Goal: Transaction & Acquisition: Purchase product/service

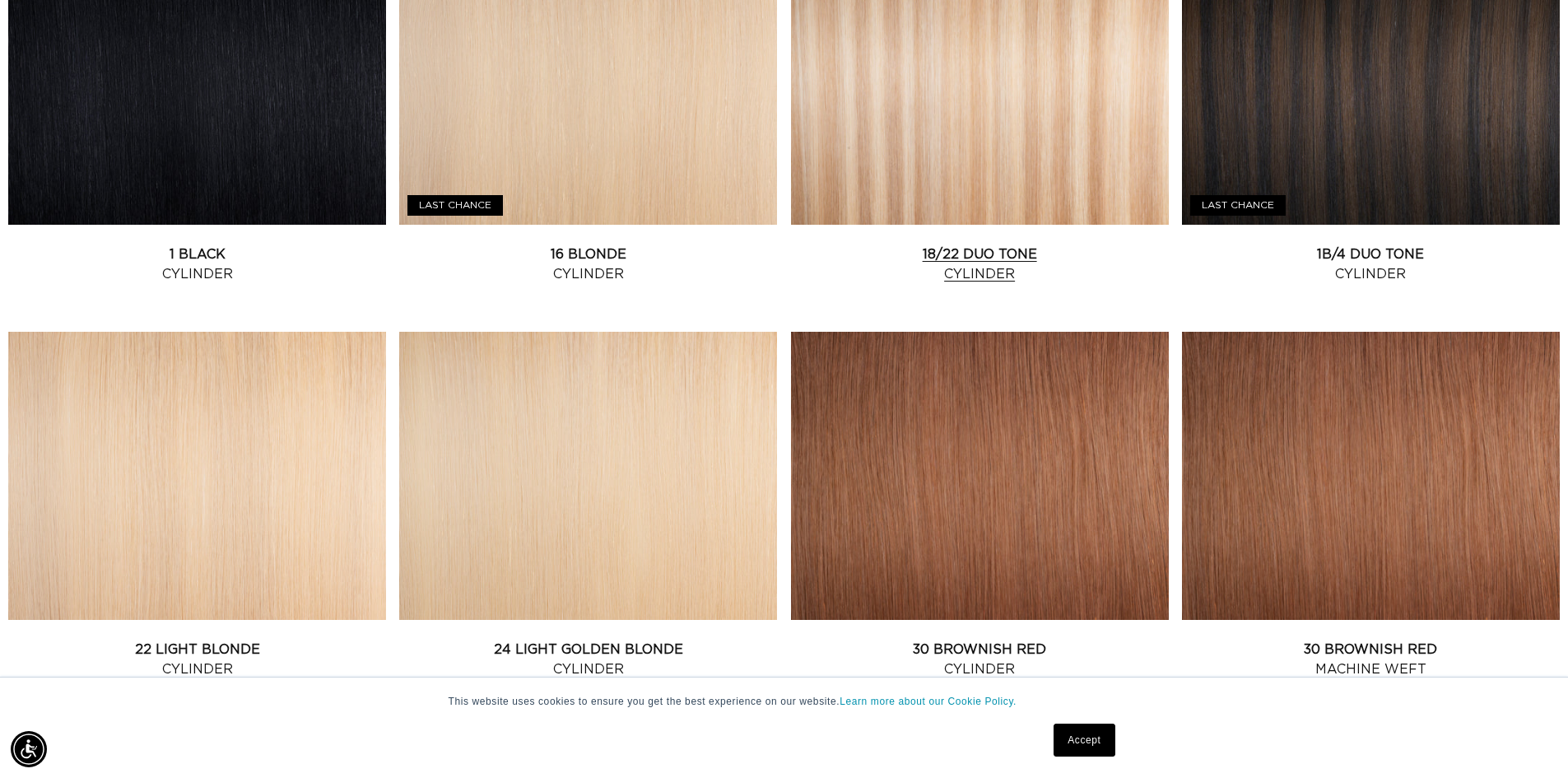
click at [1035, 245] on link "18/22 Duo Tone Cylinder" at bounding box center [980, 265] width 377 height 39
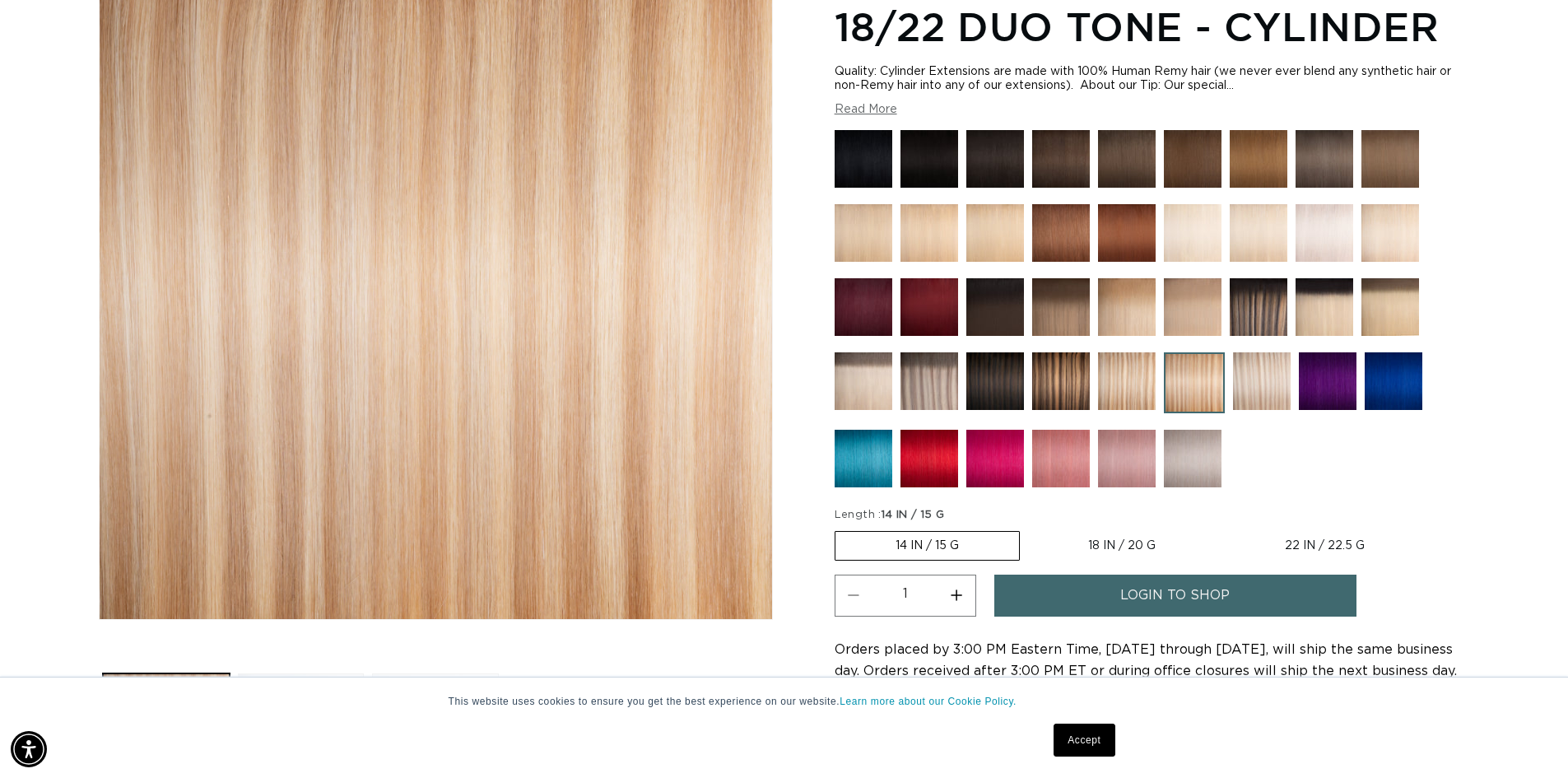
scroll to position [0, 2903]
click at [944, 378] on img at bounding box center [929, 381] width 58 height 58
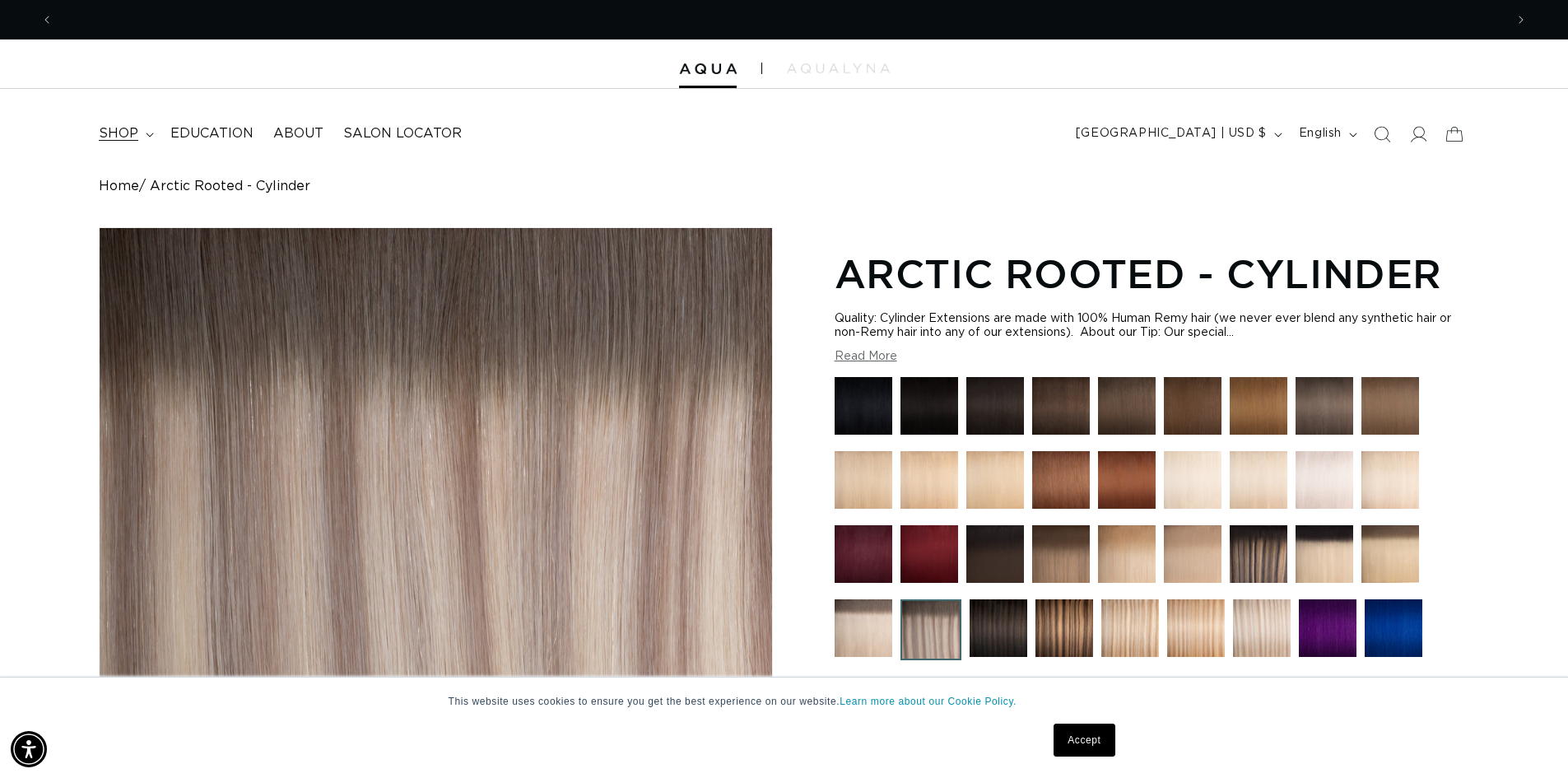
scroll to position [0, 2903]
click at [125, 132] on span "shop" at bounding box center [118, 134] width 39 height 18
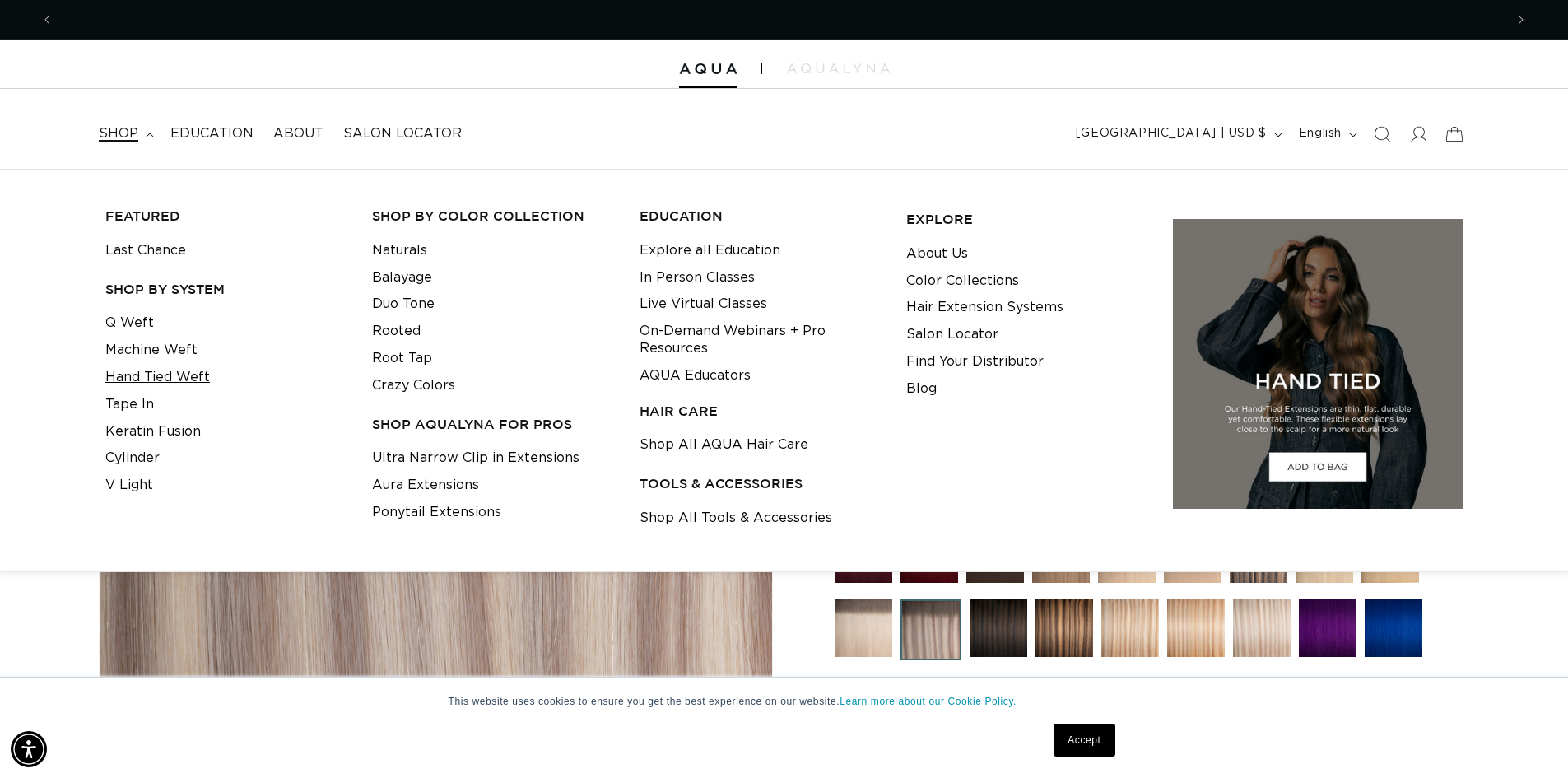
scroll to position [0, 0]
click at [142, 313] on link "Q Weft" at bounding box center [129, 324] width 48 height 28
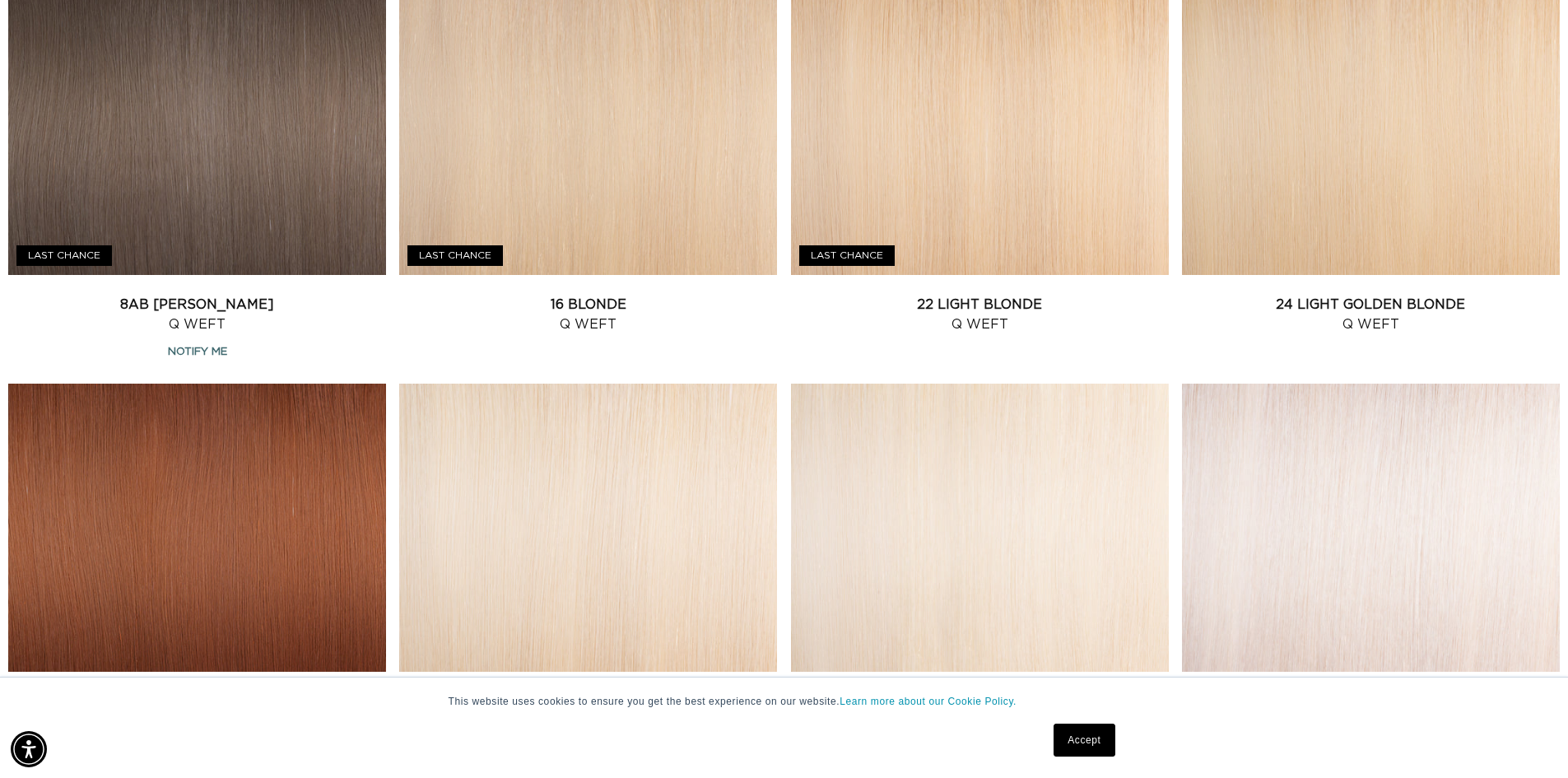
scroll to position [1482, 0]
click at [669, 296] on link "16 Blonde Q Weft" at bounding box center [588, 316] width 377 height 39
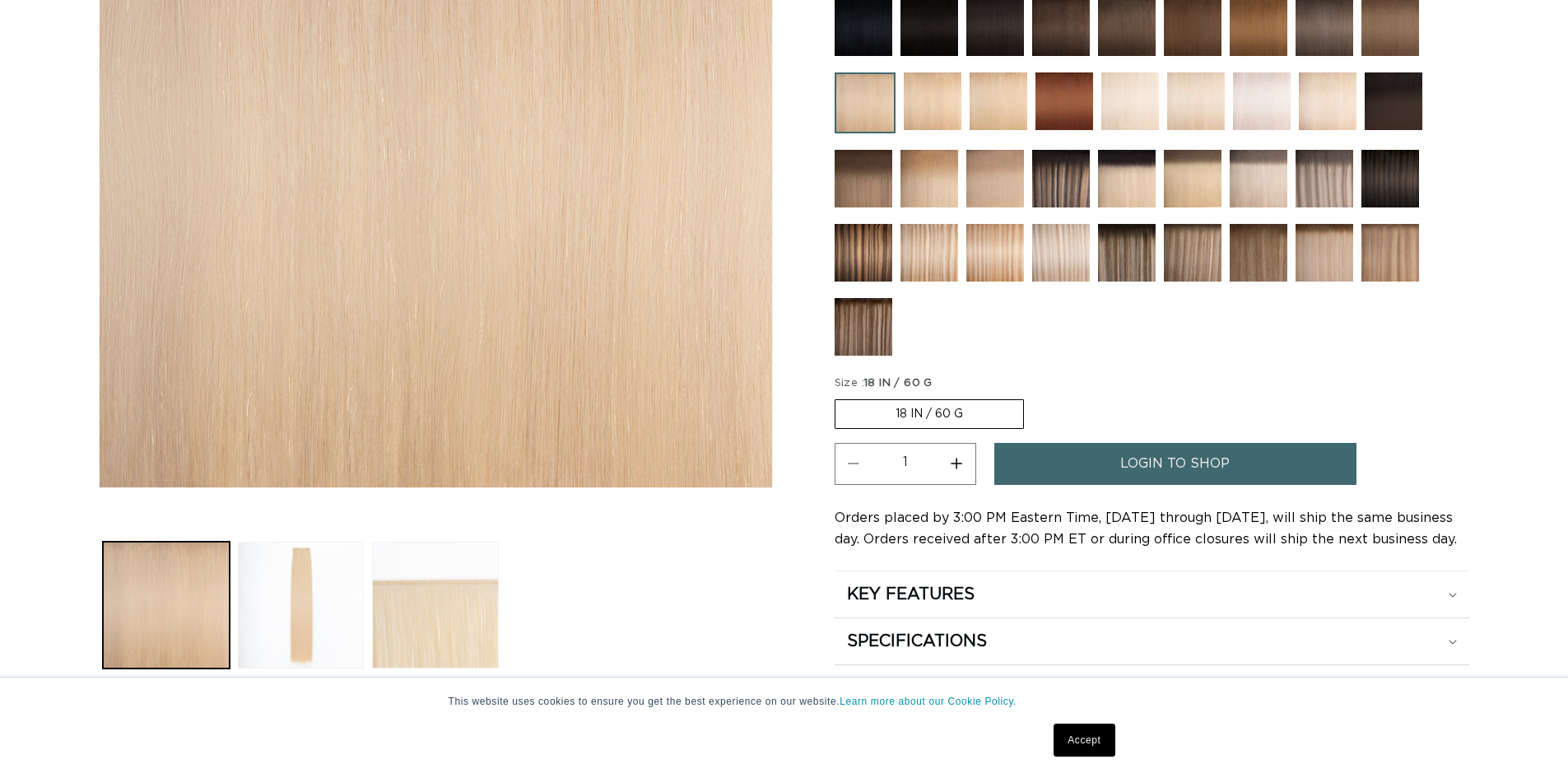
scroll to position [576, 0]
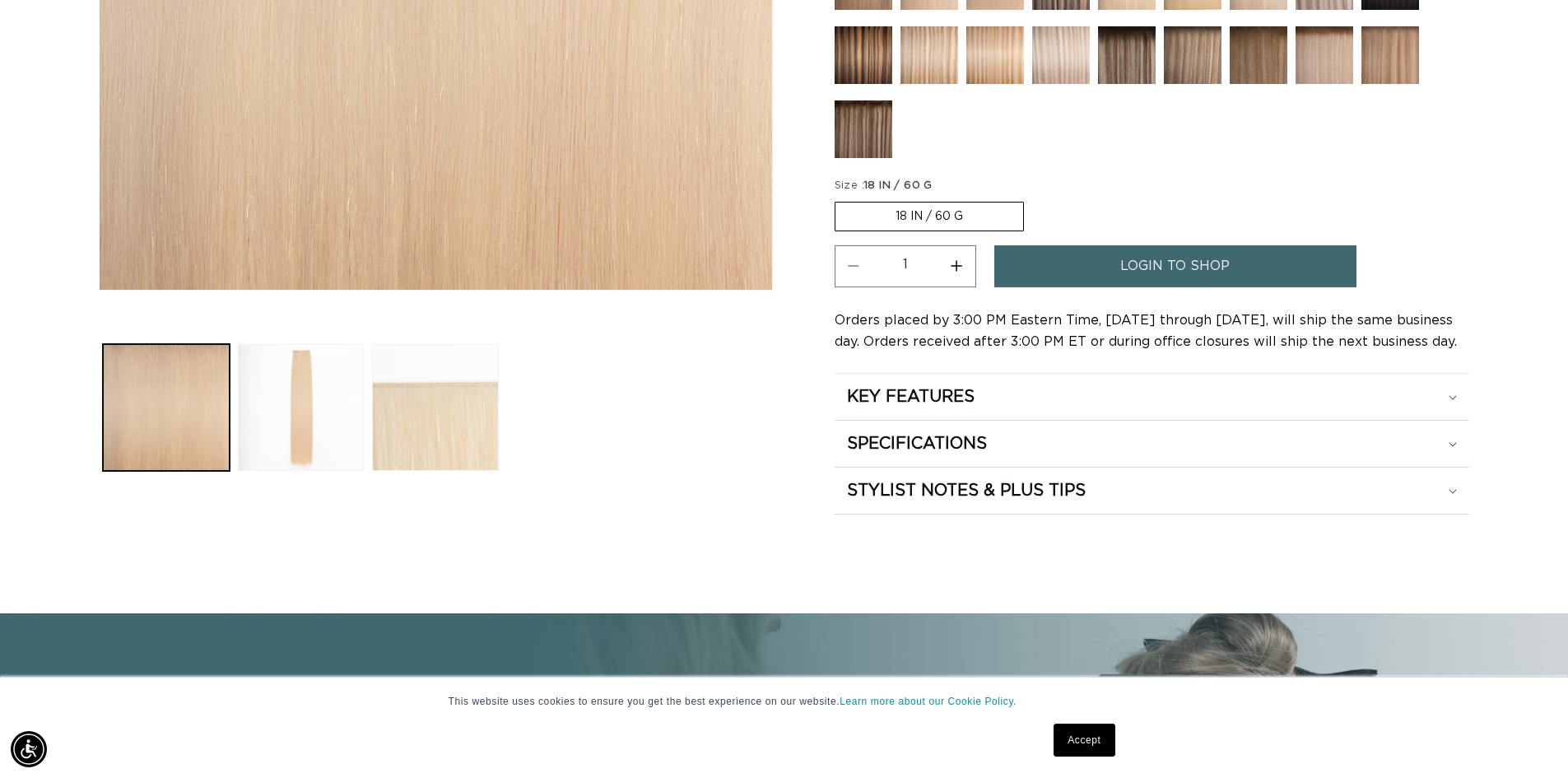
click at [1058, 273] on link "login to shop" at bounding box center [1176, 267] width 362 height 42
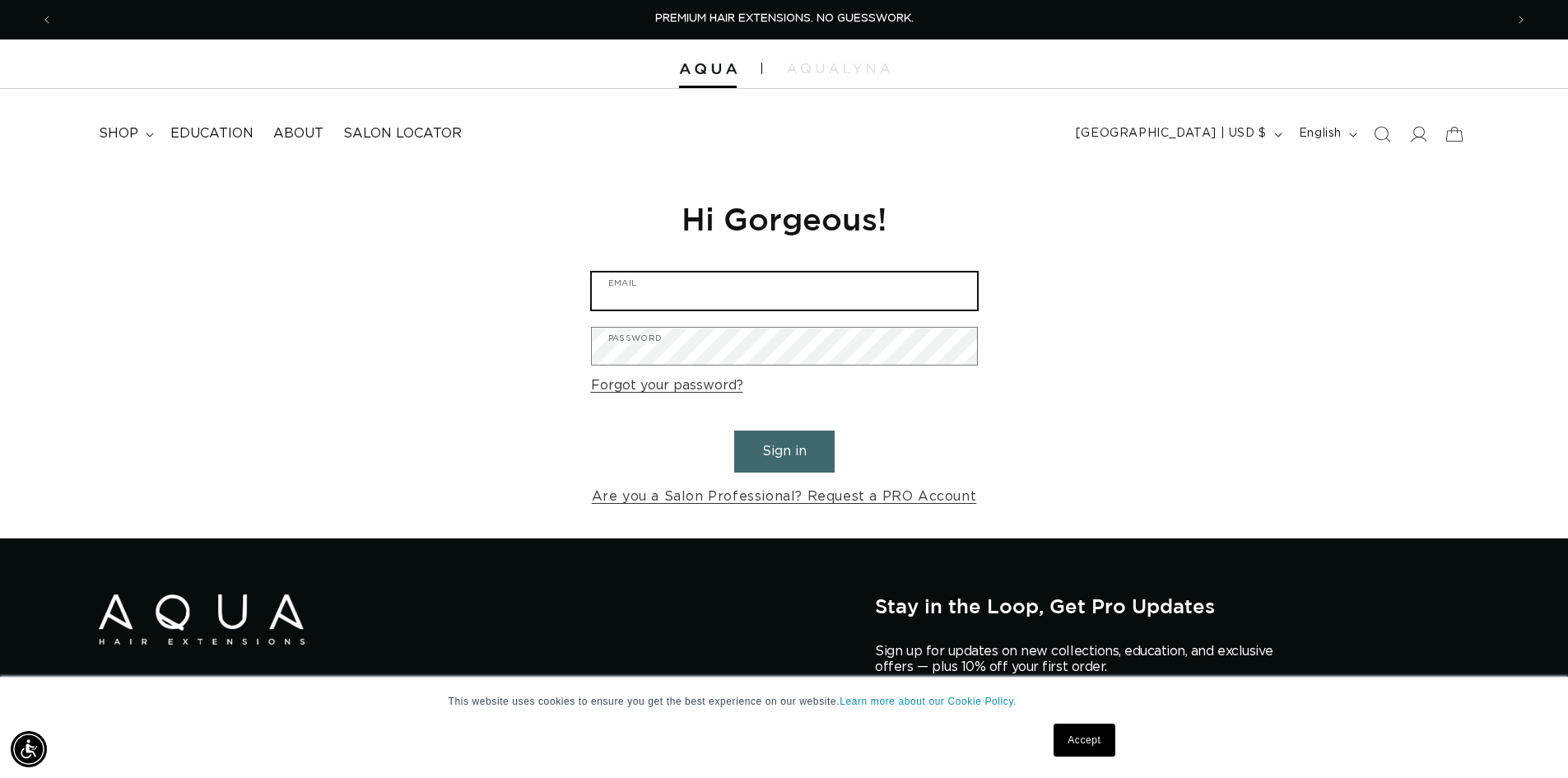
click at [671, 281] on input "Email" at bounding box center [784, 291] width 385 height 37
click at [1356, 347] on div "Reset your password We will send you an email to reset your password Email Subm…" at bounding box center [784, 354] width 1568 height 370
click at [815, 439] on button "Sign in" at bounding box center [784, 451] width 100 height 42
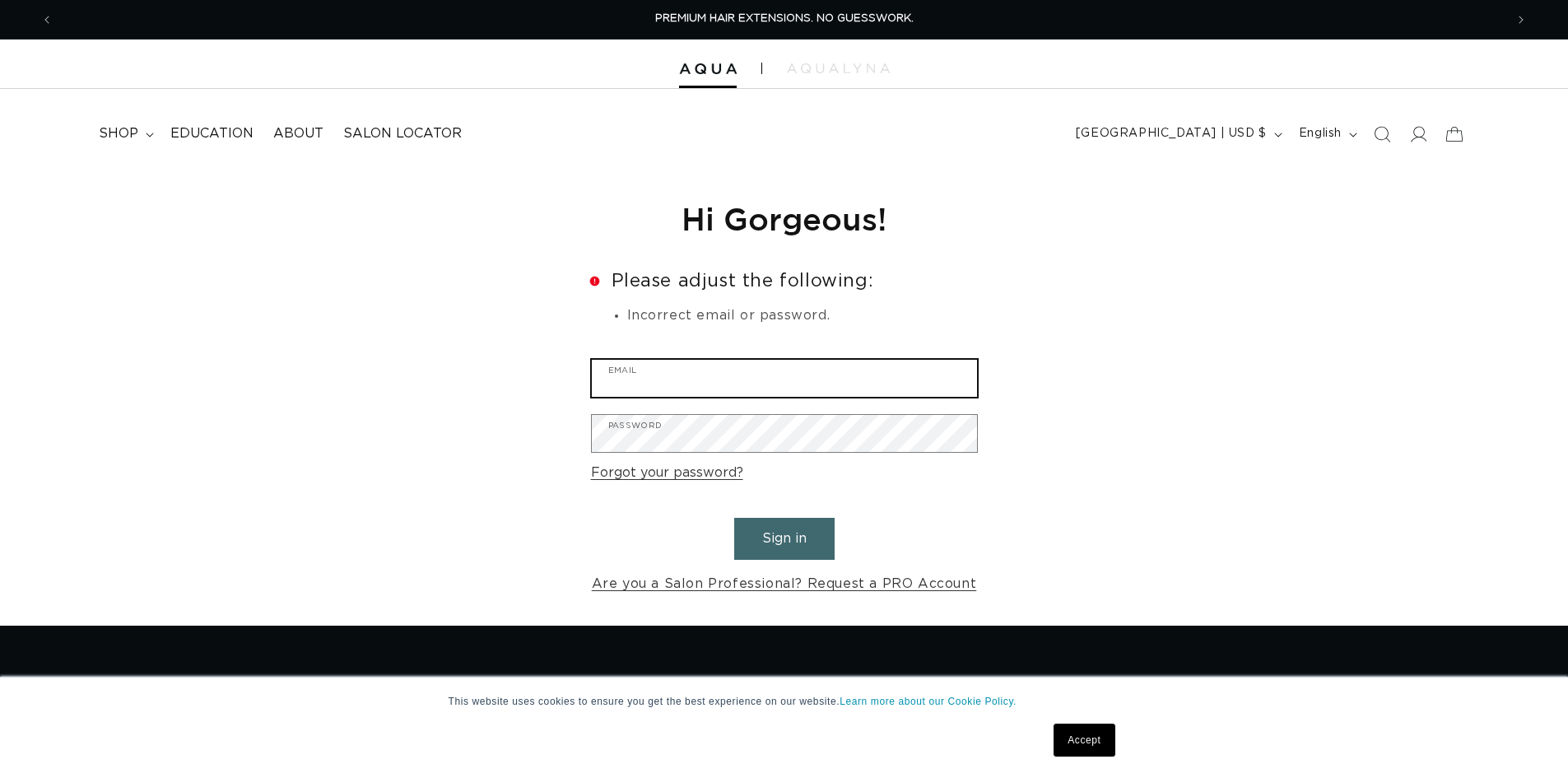
click at [723, 383] on input "Email" at bounding box center [784, 379] width 385 height 37
click at [731, 382] on input "Email" at bounding box center [784, 379] width 385 height 37
paste input "info@touchupssalon.com"
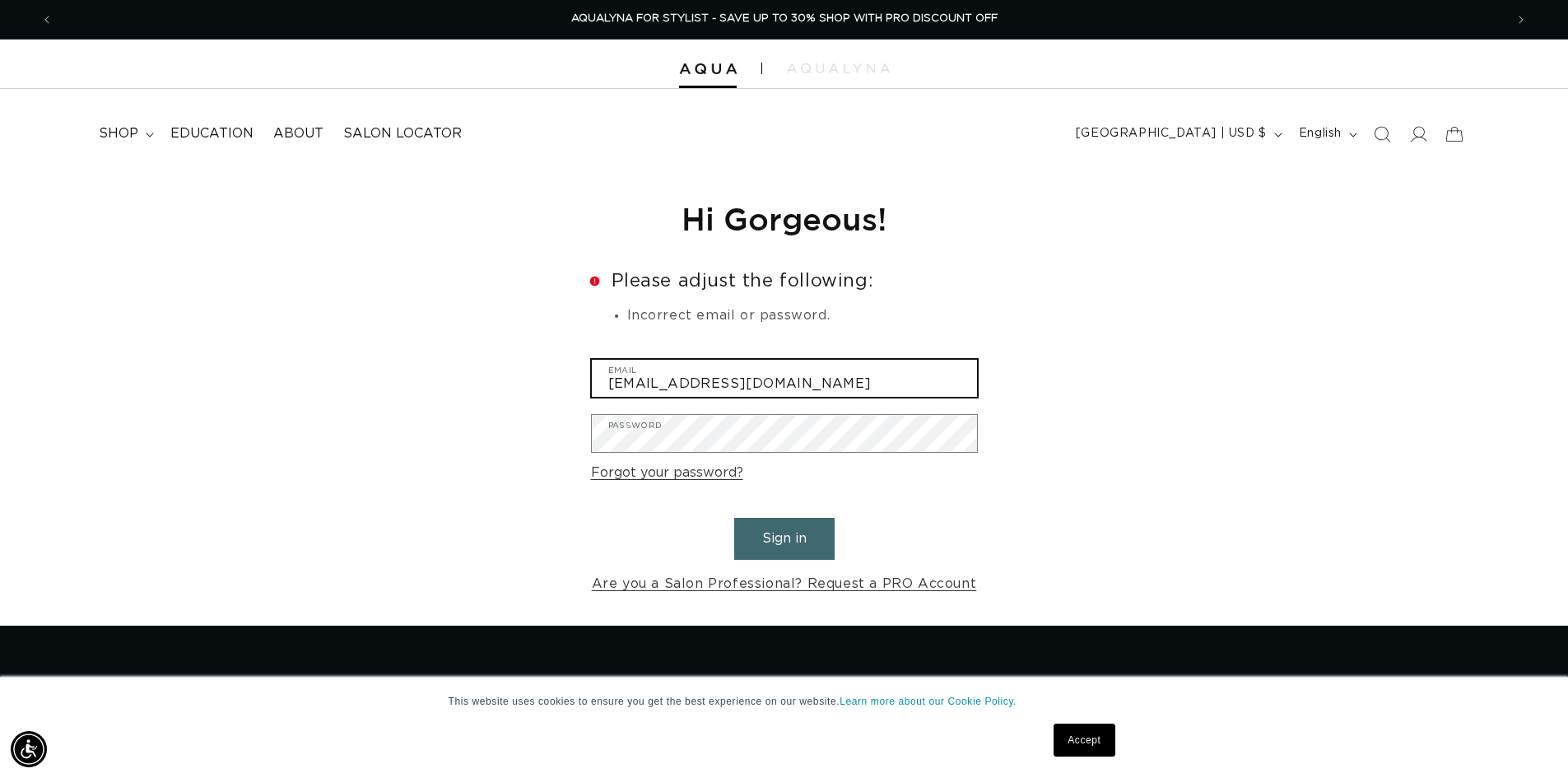
type input "info@touchupssalon.com"
click at [805, 539] on button "Sign in" at bounding box center [784, 539] width 100 height 42
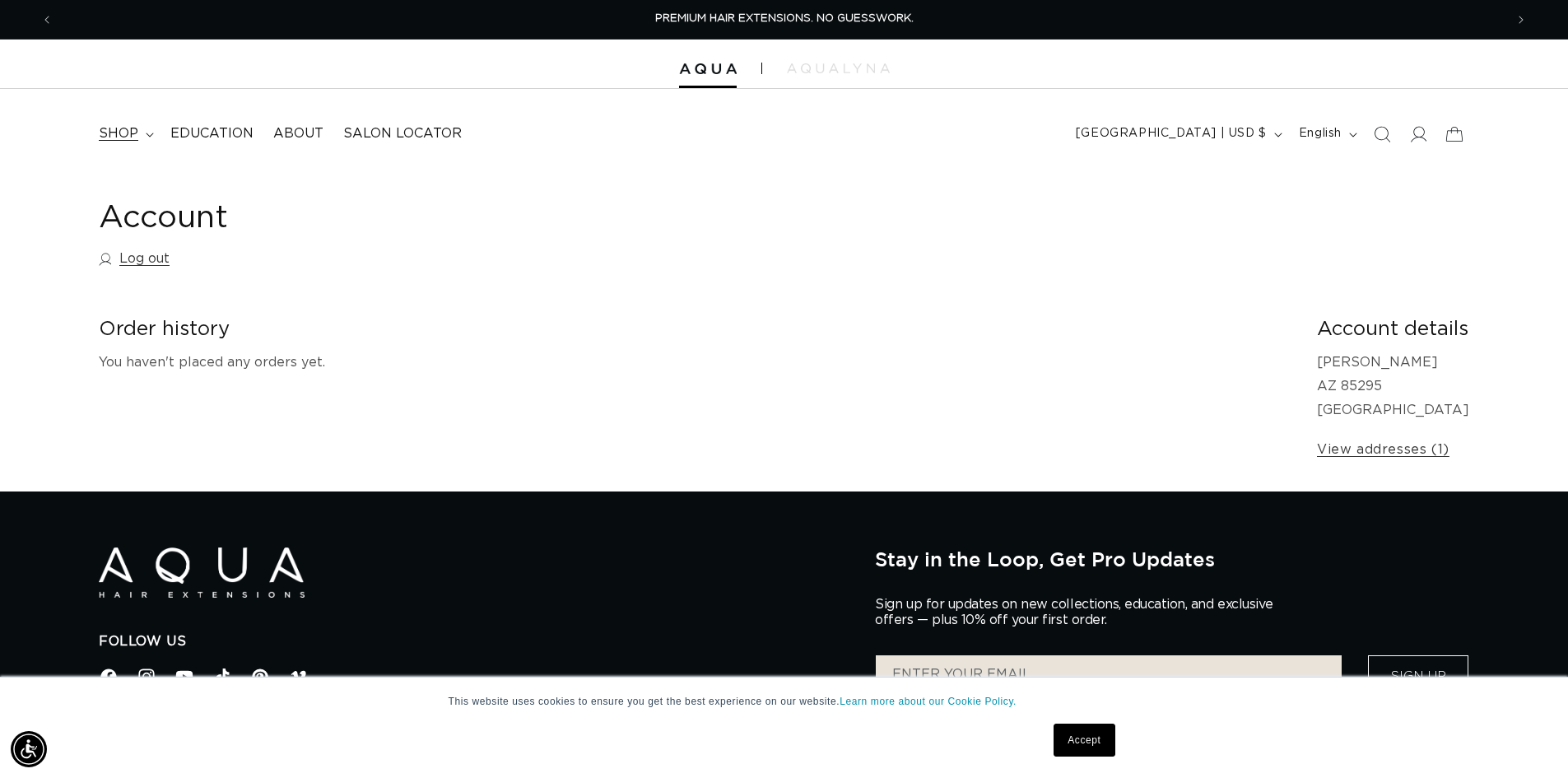
click at [115, 130] on span "shop" at bounding box center [118, 134] width 39 height 18
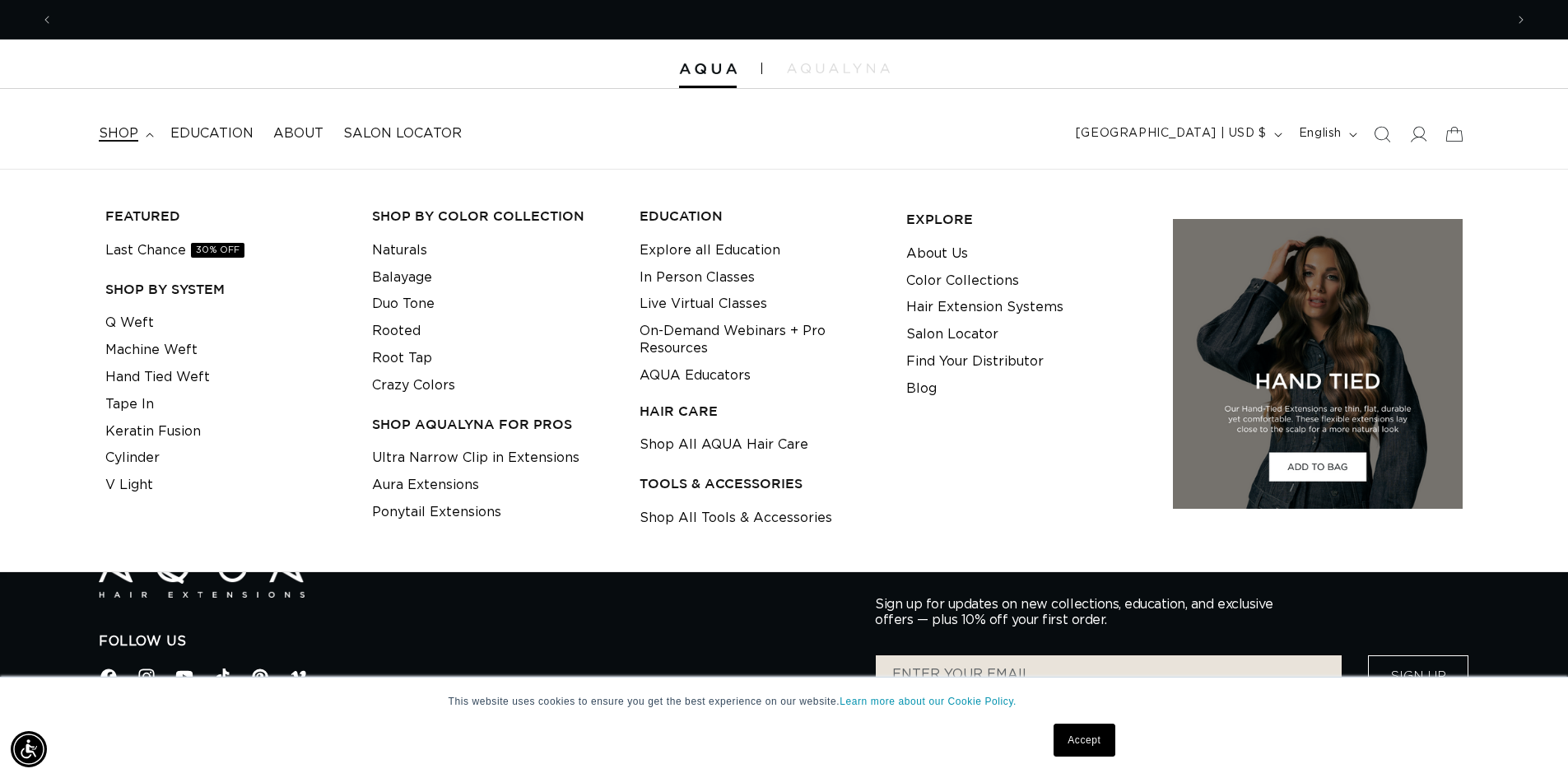
scroll to position [0, 1451]
click at [127, 324] on link "Q Weft" at bounding box center [129, 324] width 48 height 28
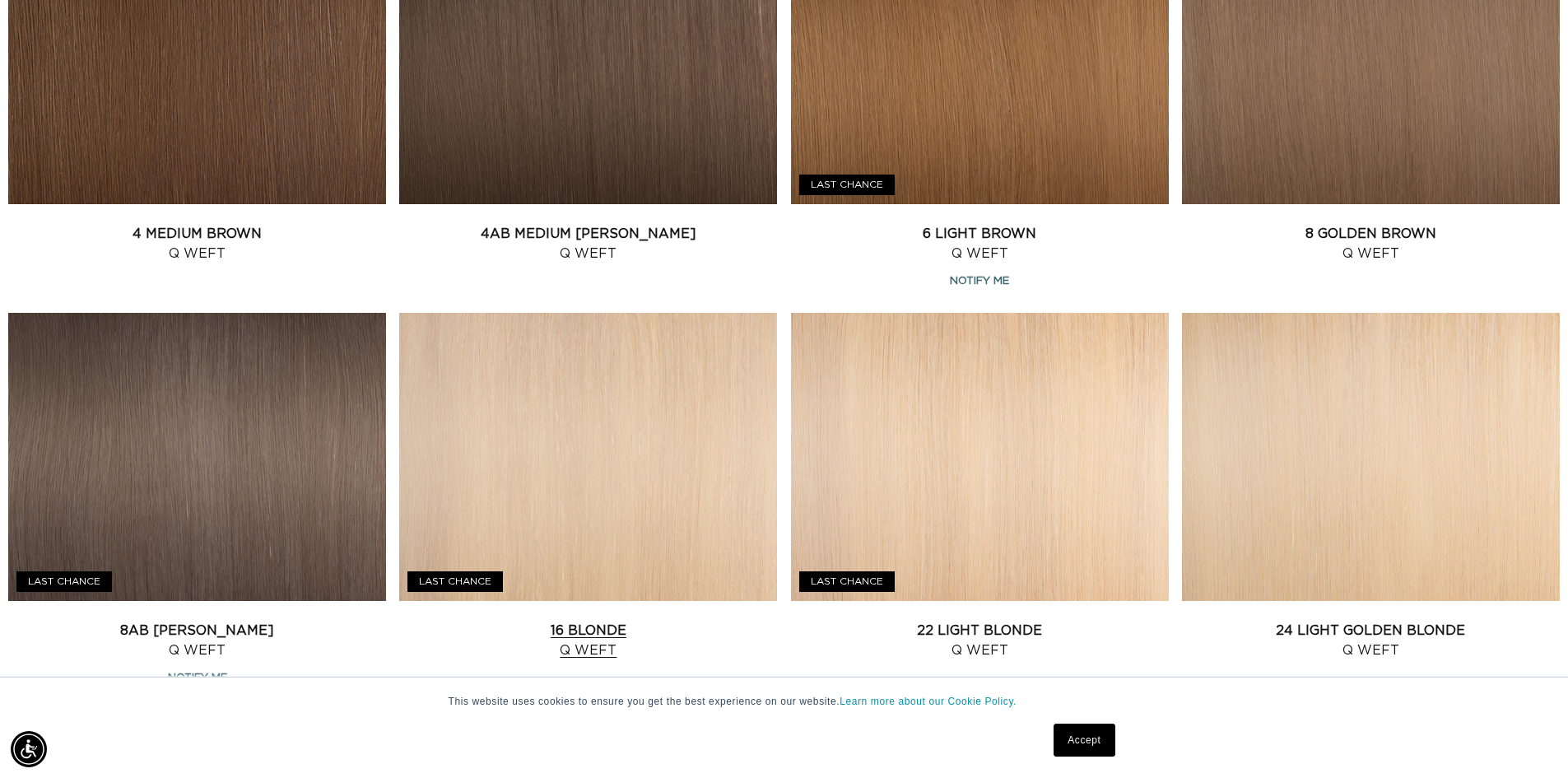
scroll to position [1318, 0]
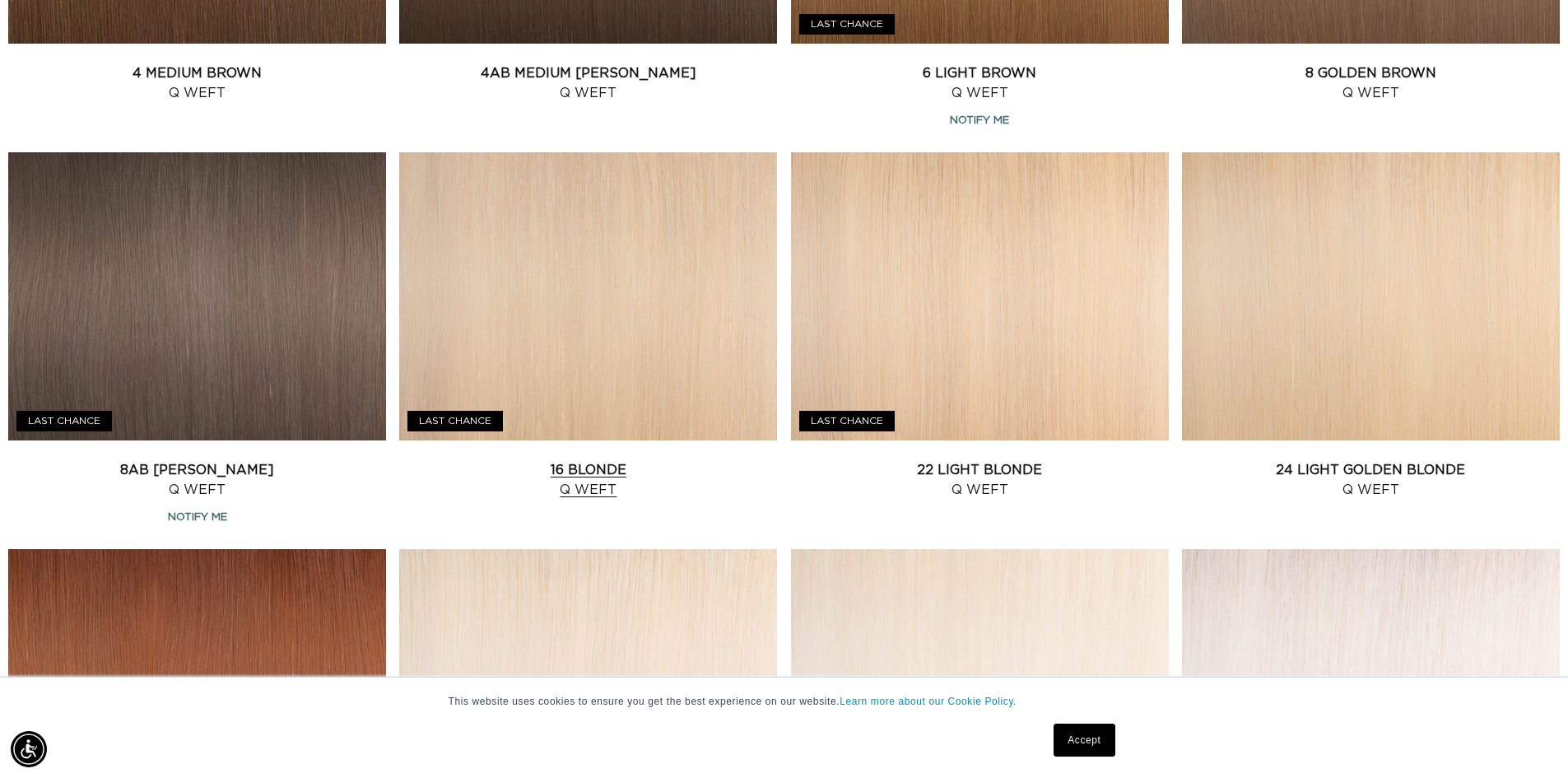
click at [577, 460] on link "16 Blonde Q Weft" at bounding box center [588, 480] width 377 height 39
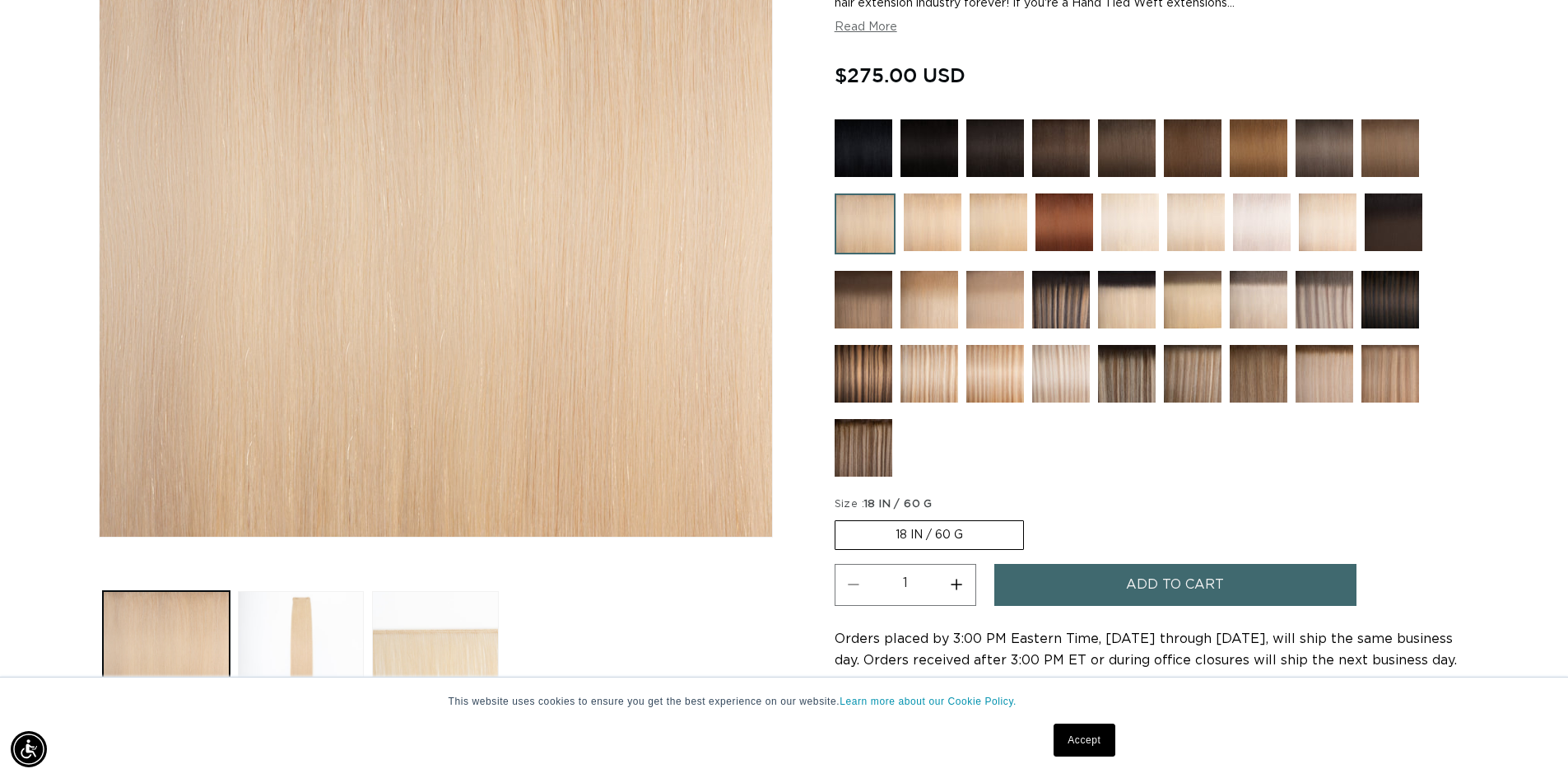
scroll to position [0, 2903]
